Goal: Task Accomplishment & Management: Manage account settings

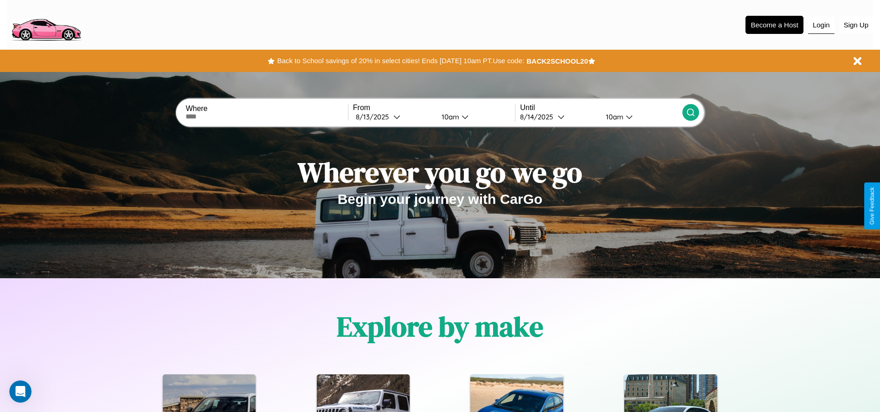
click at [821, 25] on button "Login" at bounding box center [821, 25] width 26 height 18
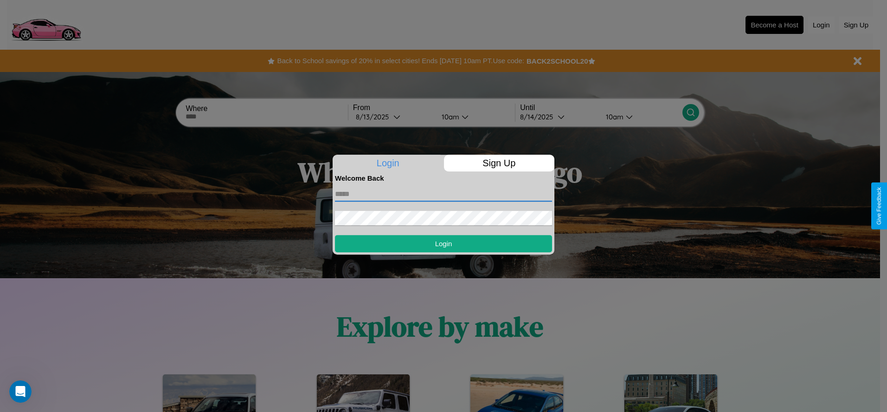
click at [444, 194] on input "text" at bounding box center [443, 194] width 217 height 15
type input "**********"
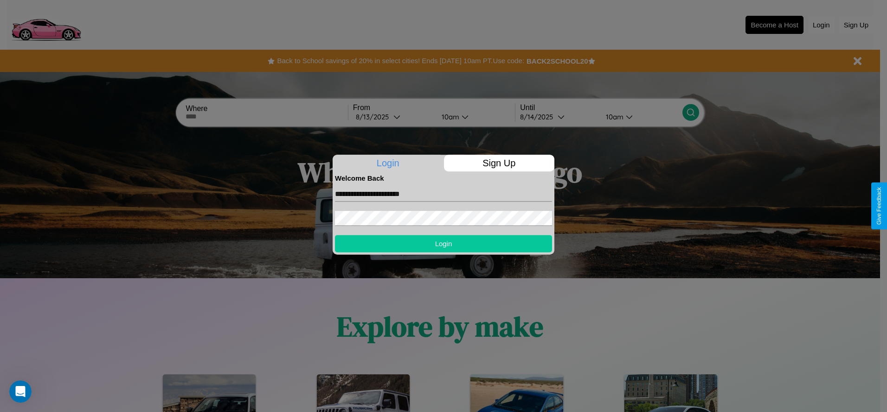
click at [444, 243] on button "Login" at bounding box center [443, 243] width 217 height 17
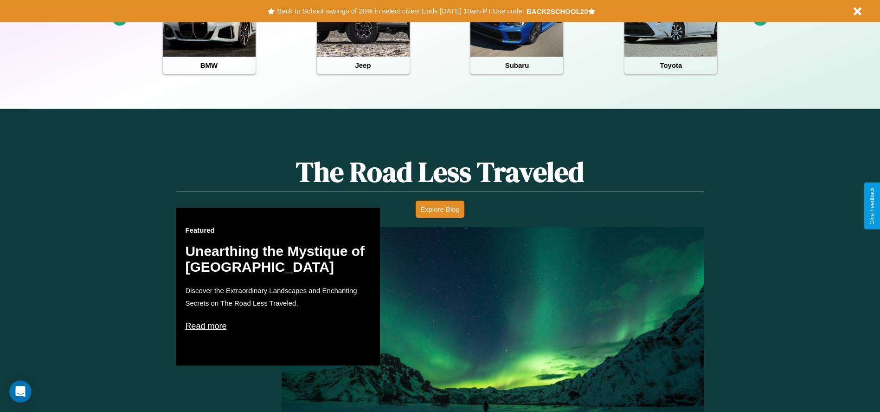
scroll to position [413, 0]
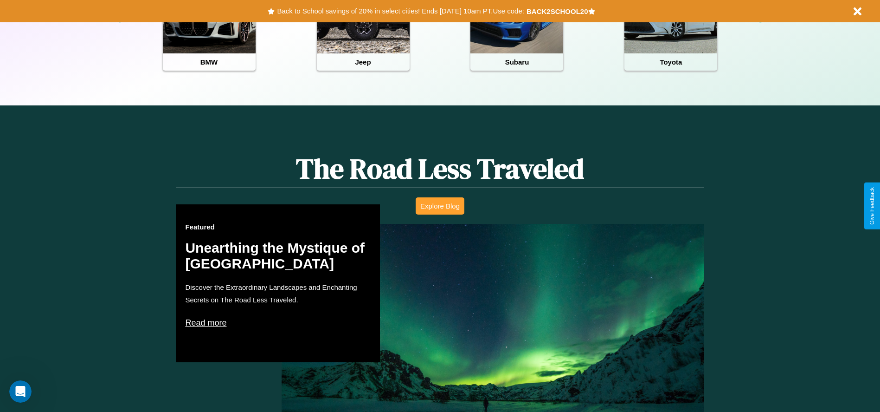
click at [440, 206] on button "Explore Blog" at bounding box center [440, 205] width 49 height 17
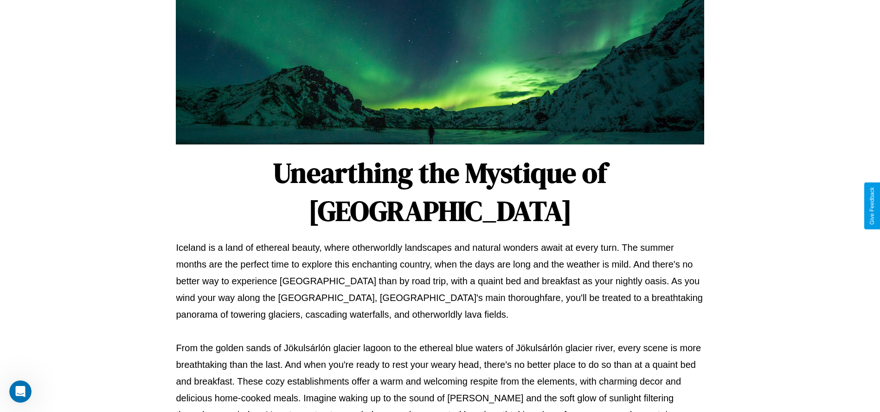
scroll to position [308, 0]
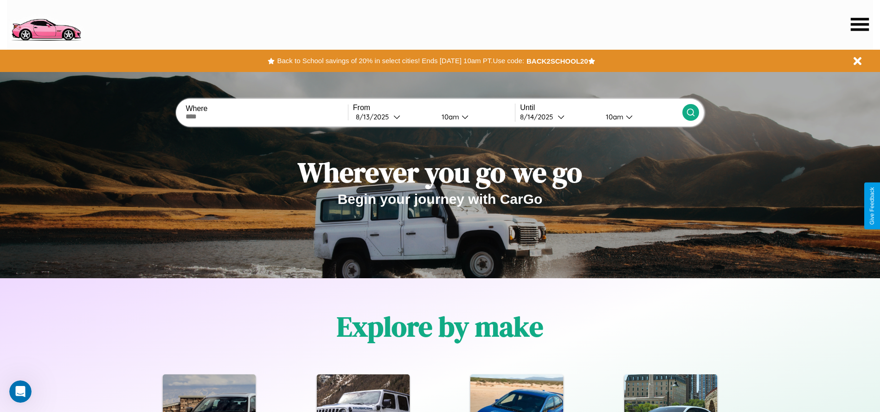
click at [860, 24] on icon at bounding box center [860, 24] width 18 height 13
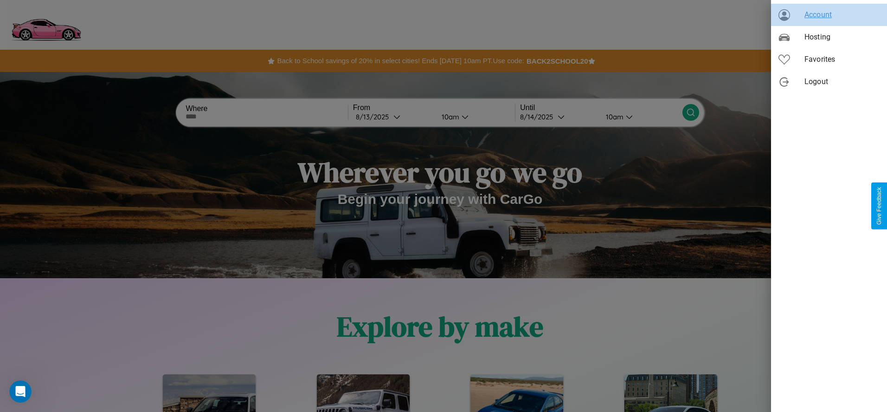
click at [829, 15] on span "Account" at bounding box center [842, 14] width 75 height 11
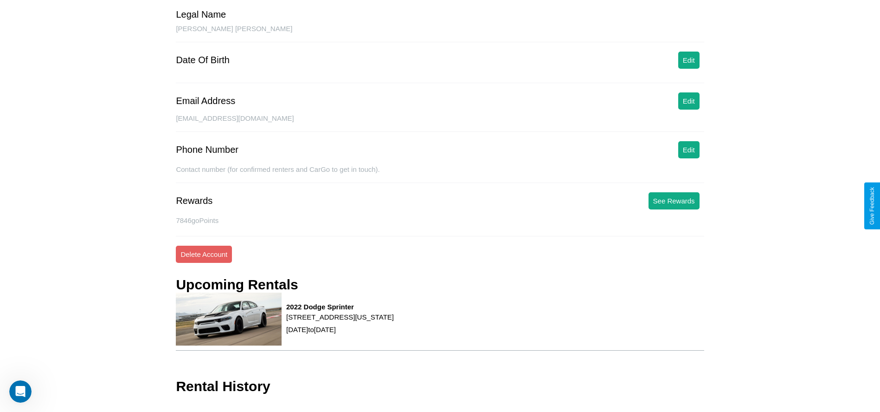
scroll to position [95, 0]
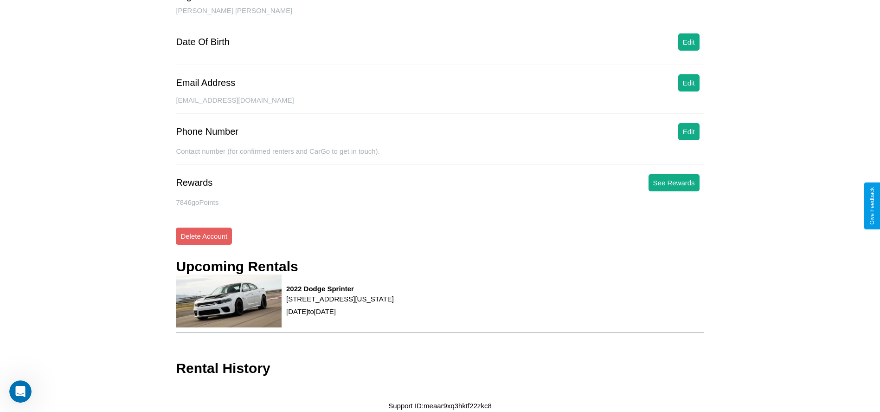
click at [689, 149] on div "Contact number (for confirmed renters and CarGo to get in touch)." at bounding box center [440, 156] width 528 height 18
